Goal: Task Accomplishment & Management: Manage account settings

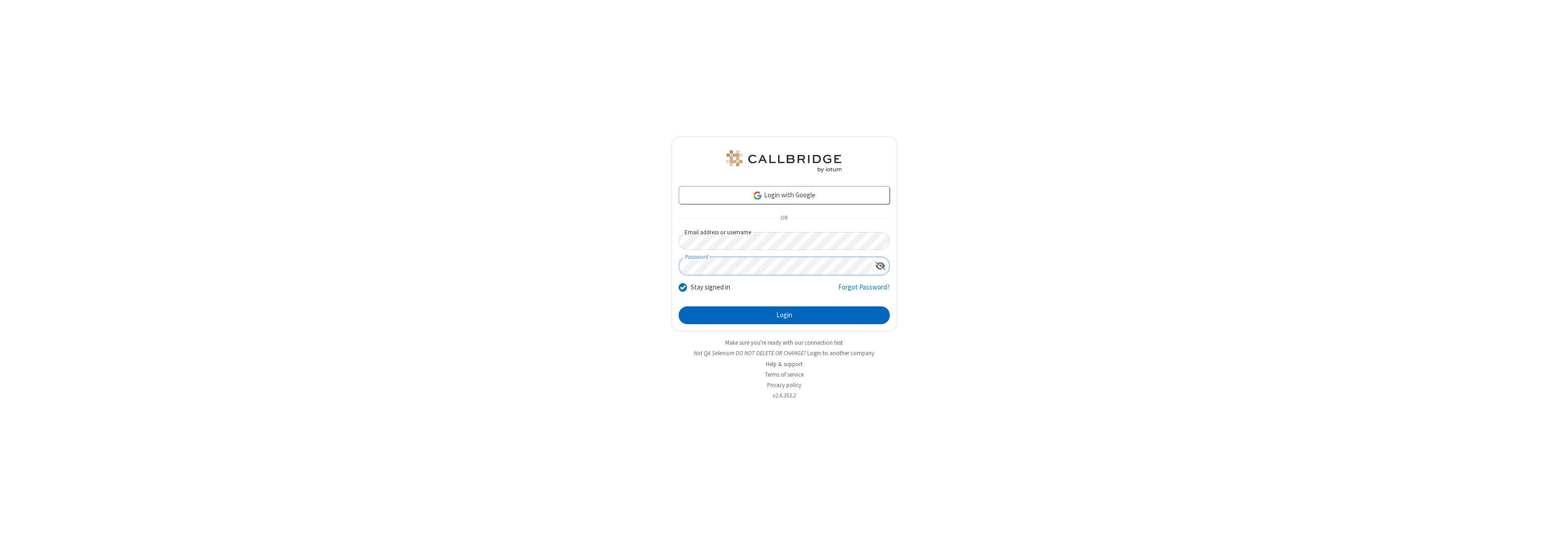
click at [784, 315] on button "Login" at bounding box center [784, 315] width 211 height 18
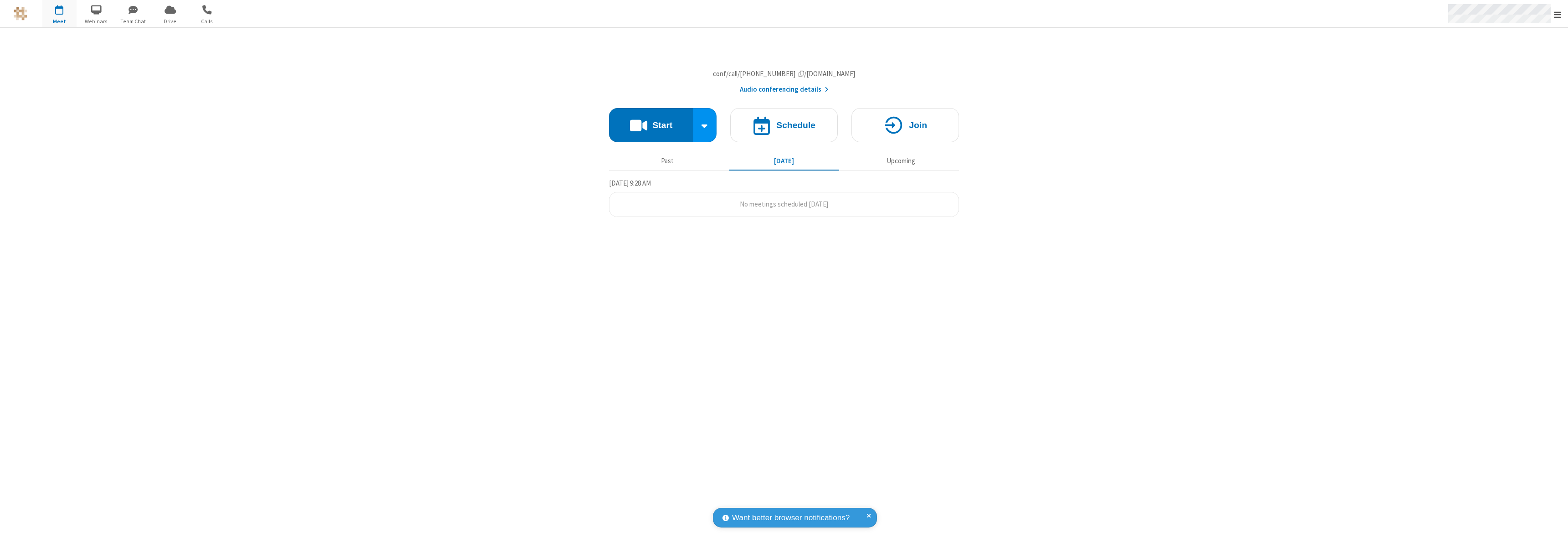
click at [1558, 14] on span "Open menu" at bounding box center [1558, 14] width 7 height 9
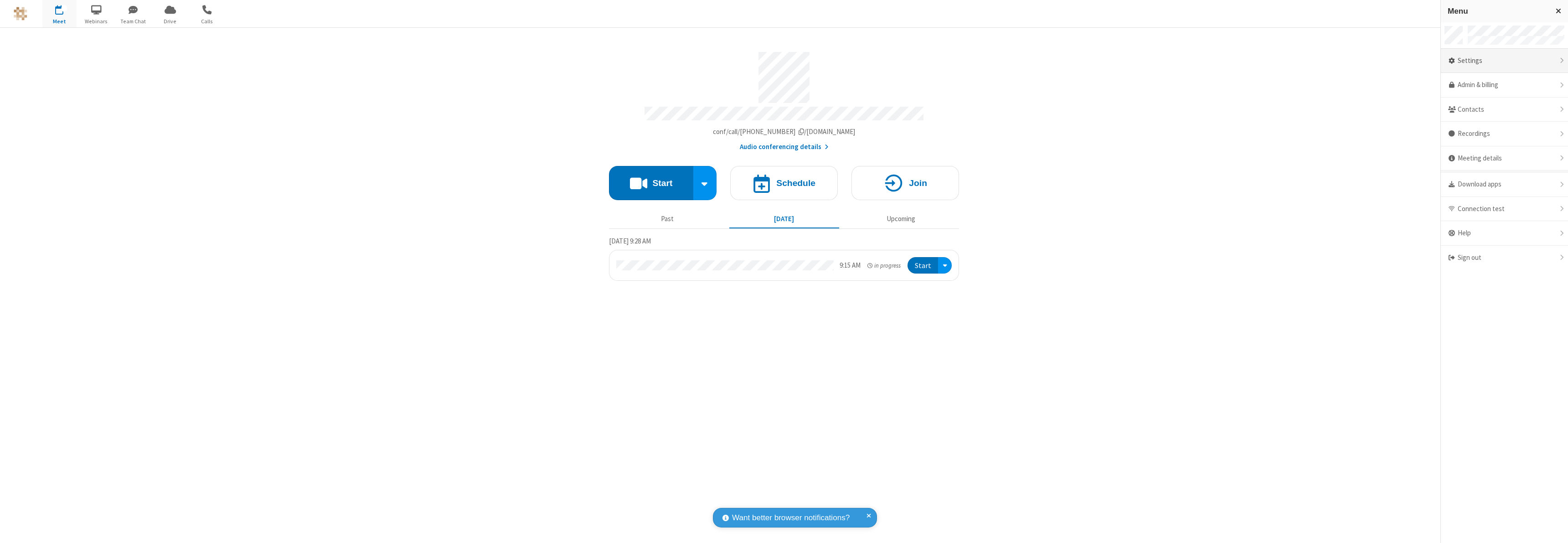
click at [1502, 61] on div "Settings" at bounding box center [1504, 61] width 127 height 24
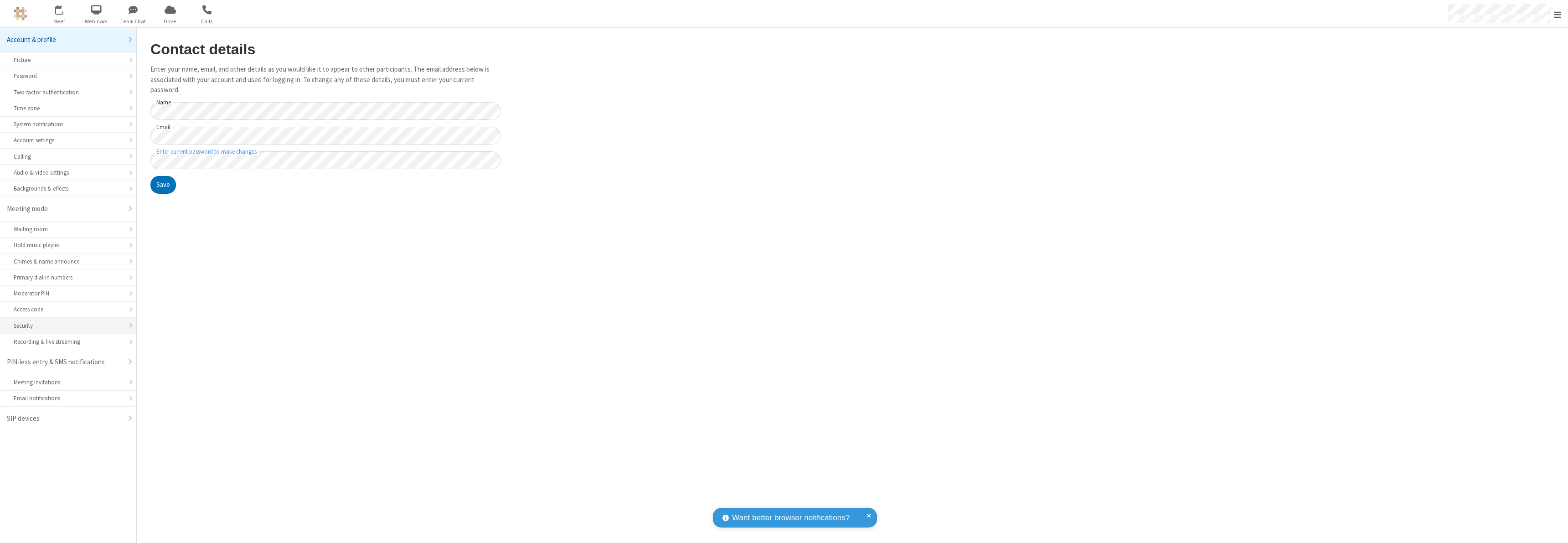
click at [68, 326] on div "Security" at bounding box center [68, 326] width 109 height 9
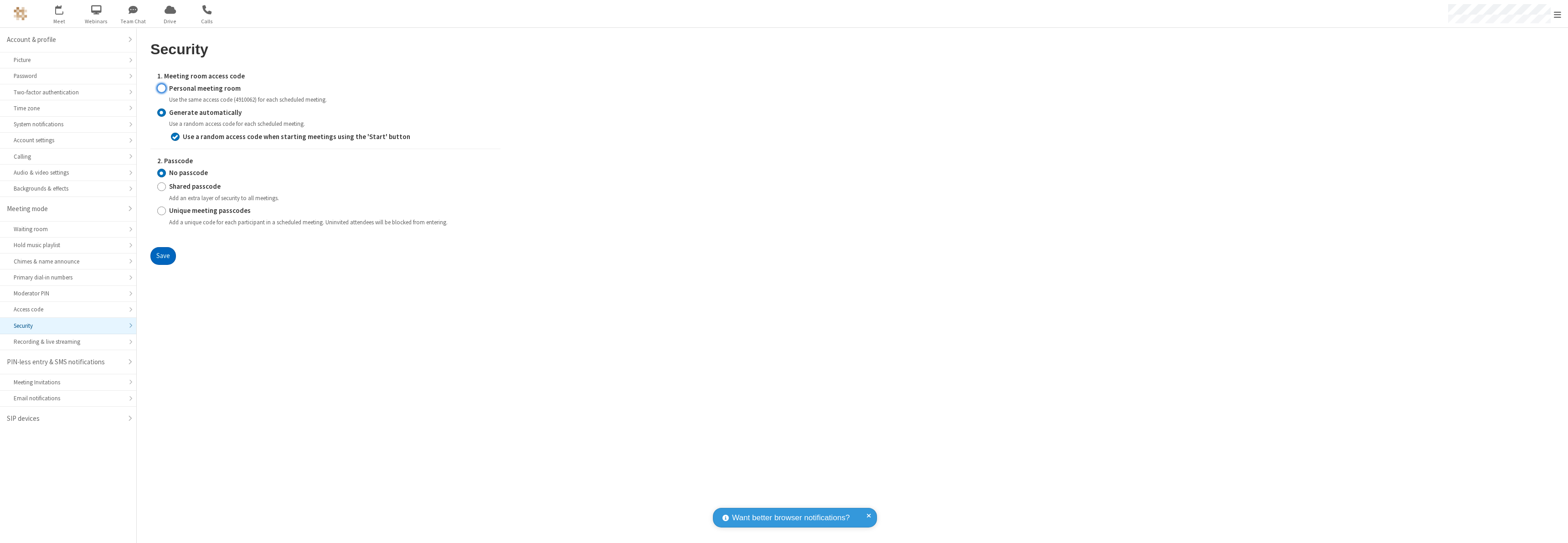
click at [161, 88] on input "Personal meeting room" at bounding box center [161, 88] width 9 height 10
radio input "true"
click at [163, 265] on button "Save" at bounding box center [163, 256] width 26 height 18
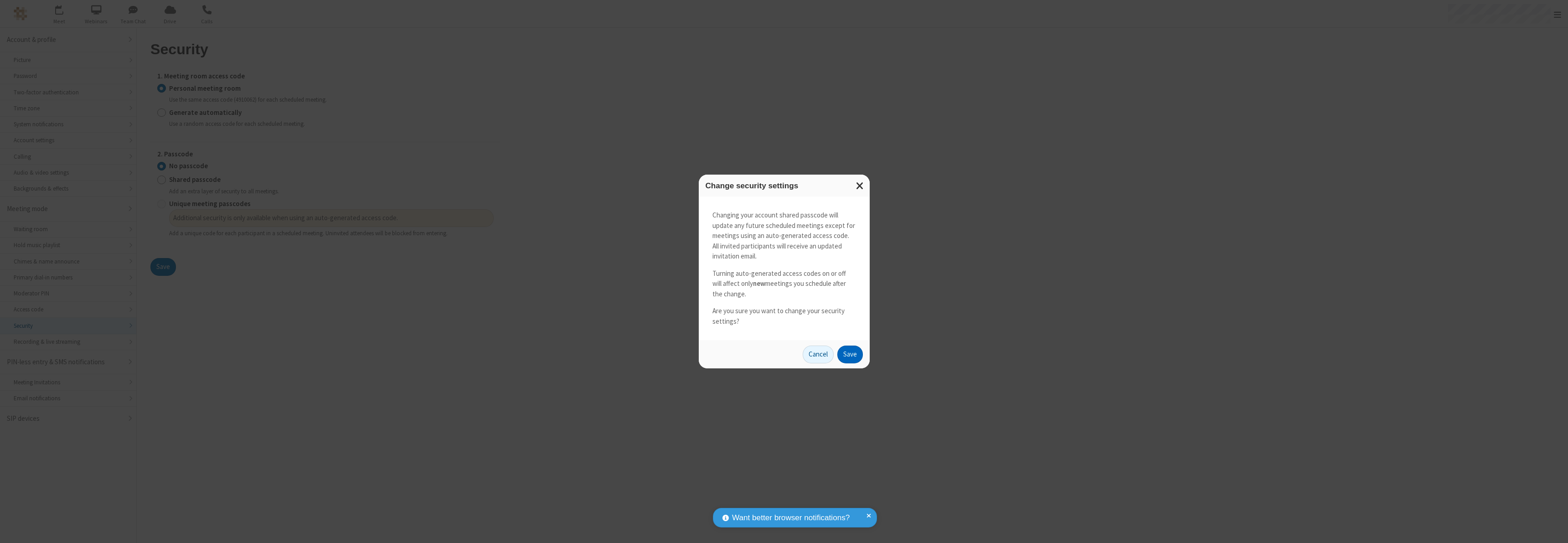
click at [850, 354] on button "Save" at bounding box center [850, 355] width 26 height 18
